Goal: Task Accomplishment & Management: Use online tool/utility

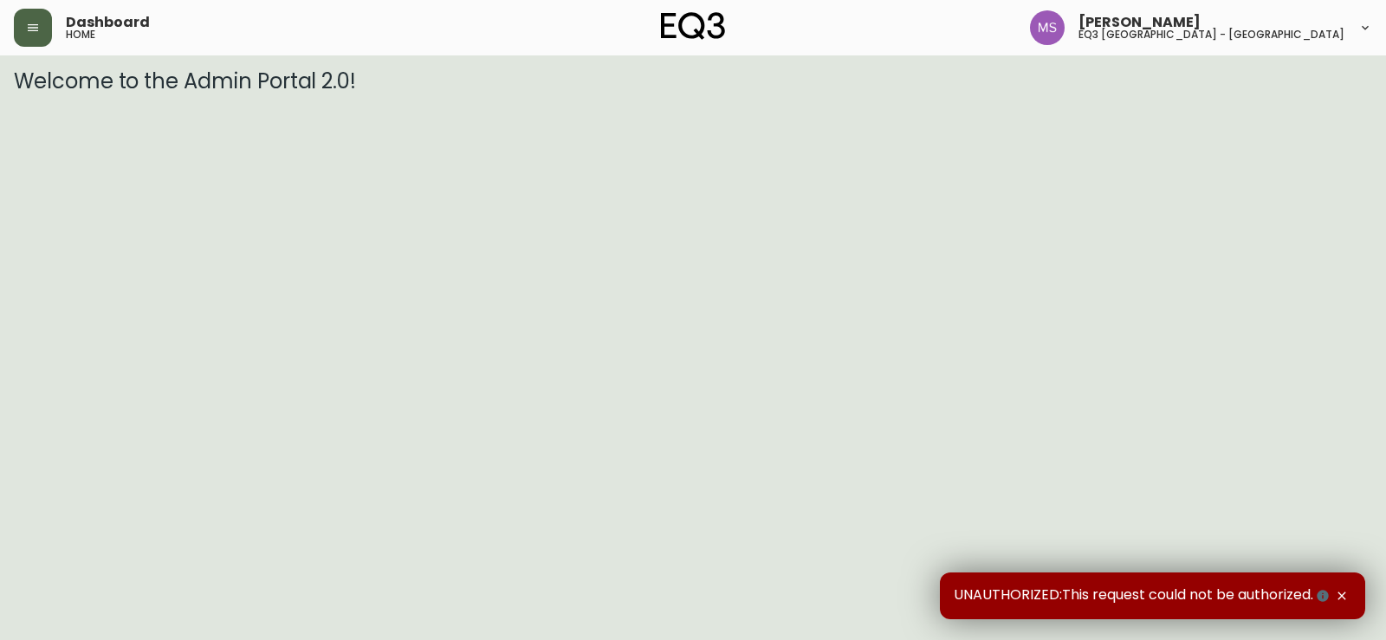
click at [33, 24] on icon "button" at bounding box center [33, 27] width 10 height 7
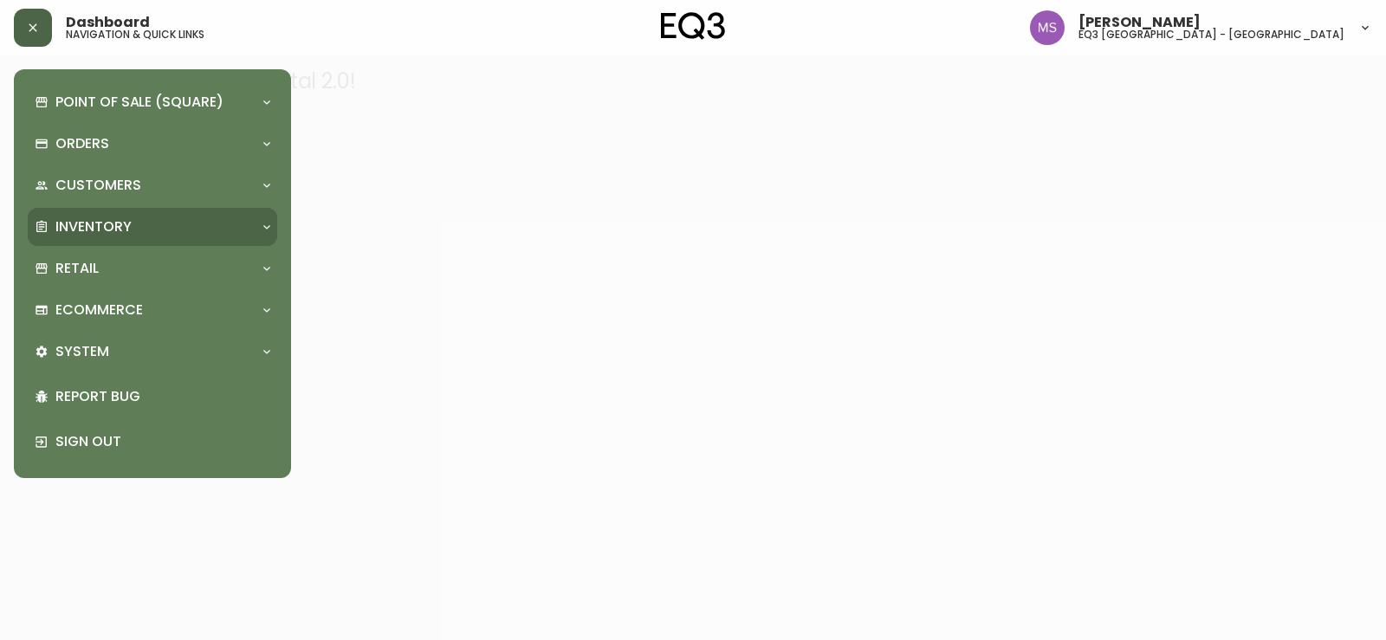
click at [93, 232] on p "Inventory" at bounding box center [93, 226] width 76 height 19
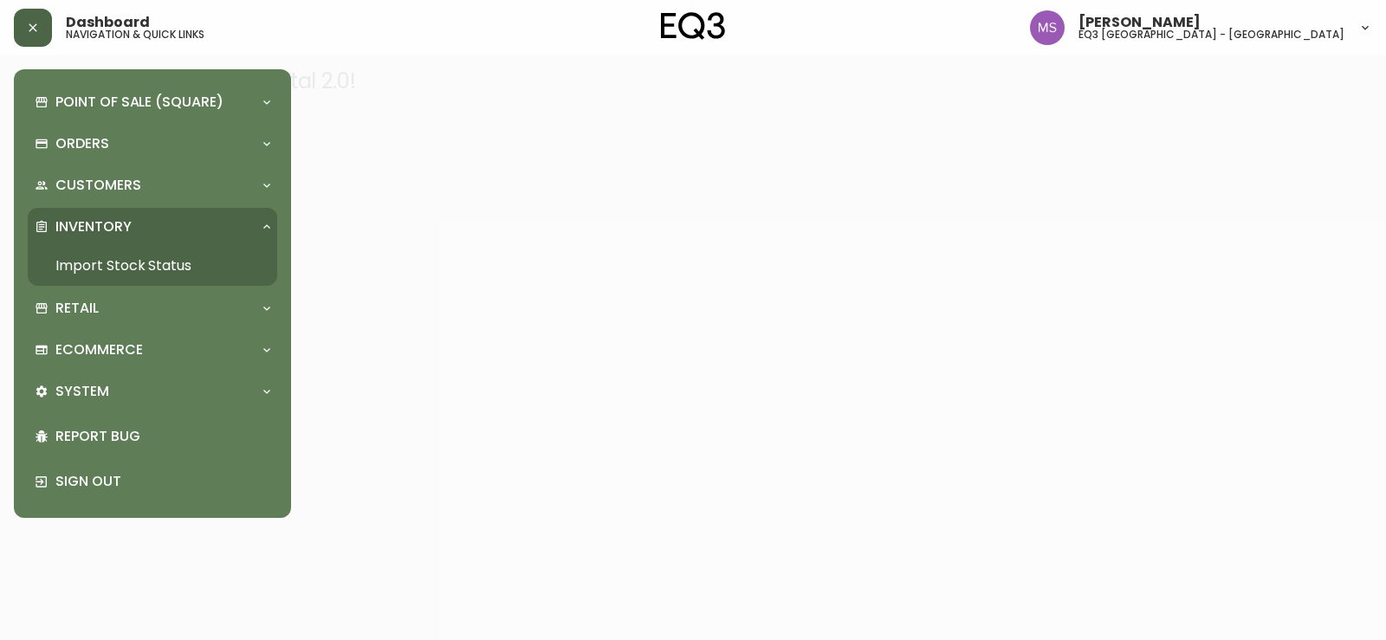
click at [95, 261] on link "Import Stock Status" at bounding box center [152, 266] width 249 height 40
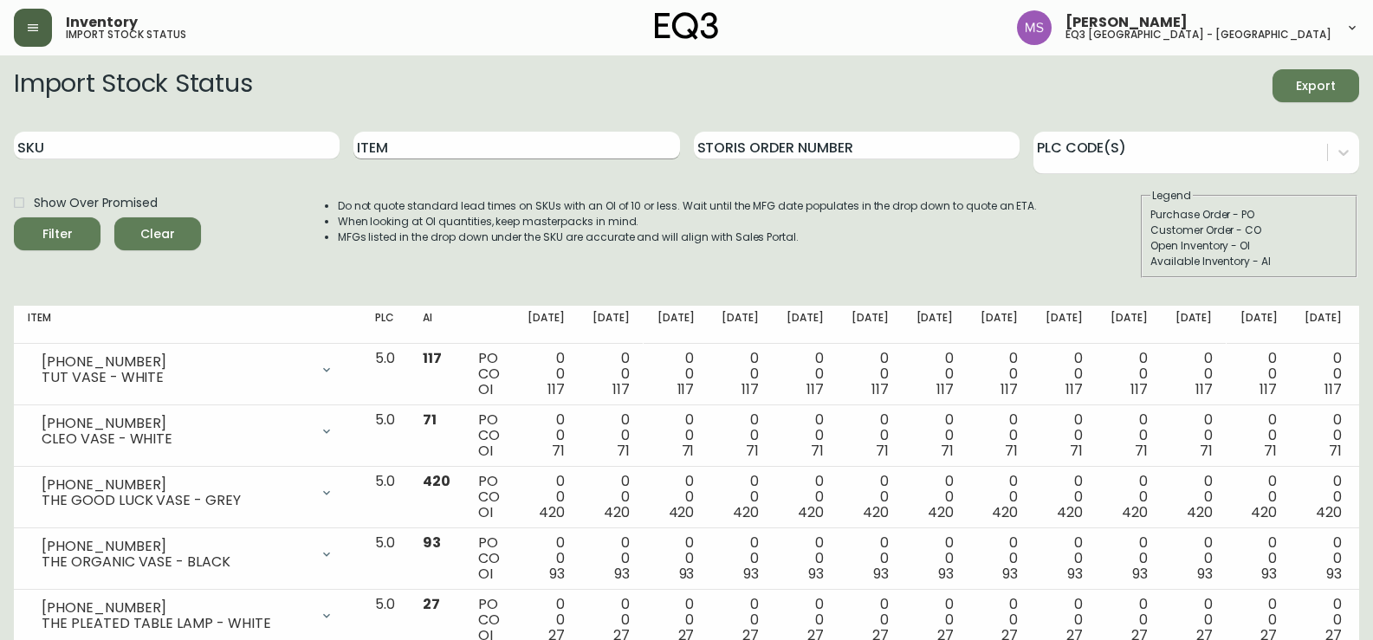
click at [424, 145] on input "Item" at bounding box center [516, 146] width 326 height 28
type input "JASPER"
click at [14, 217] on button "Filter" at bounding box center [57, 233] width 87 height 33
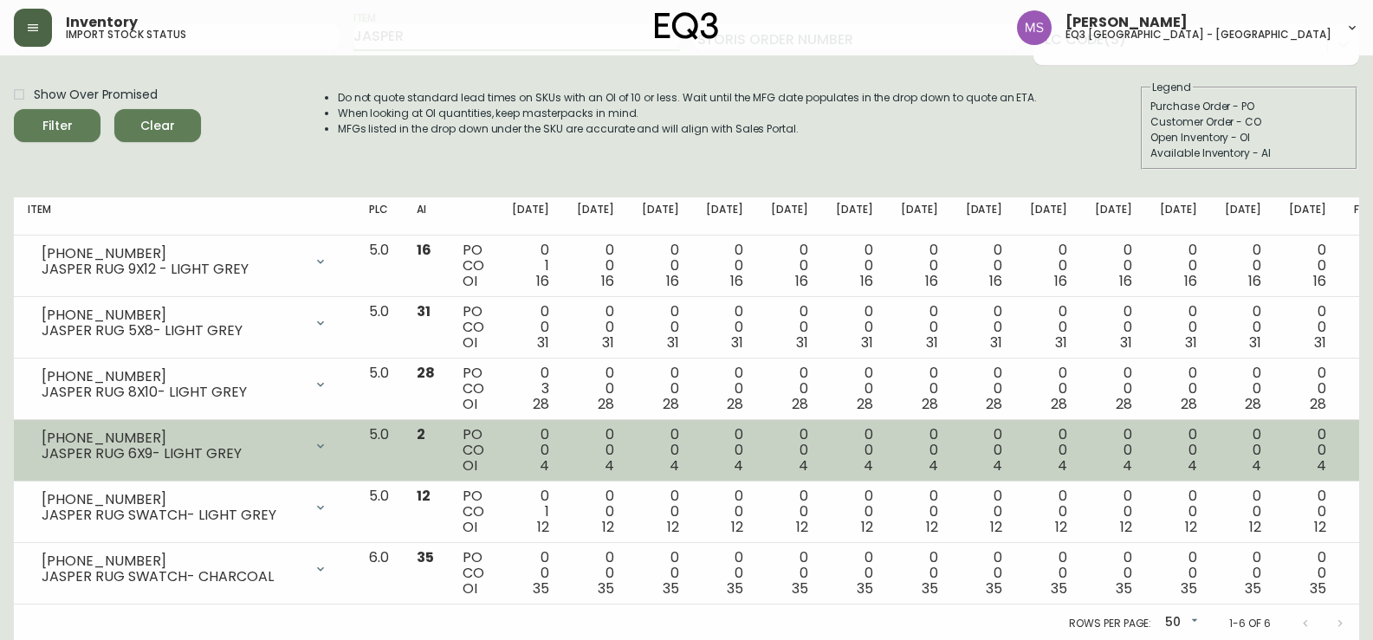
scroll to position [111, 0]
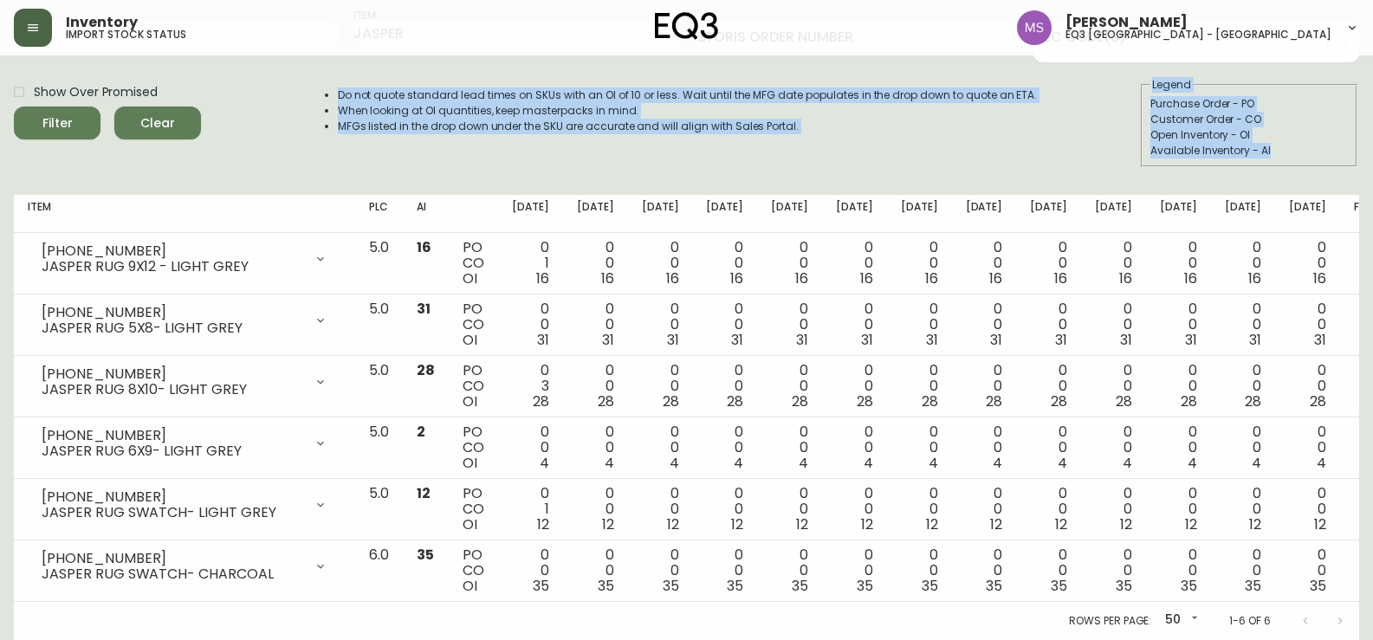
click at [120, 191] on div "Import Stock Status Export SKU Item [PERSON_NAME] Order Number PLC Code(s) Show…" at bounding box center [686, 299] width 1345 height 682
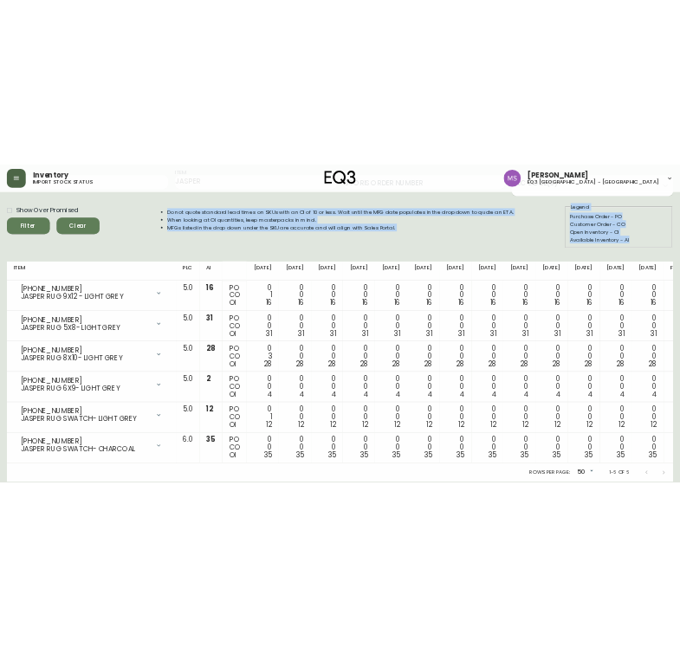
scroll to position [135, 0]
